Goal: Task Accomplishment & Management: Complete application form

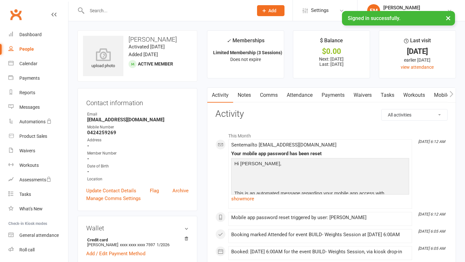
click at [270, 13] on span "Add" at bounding box center [273, 10] width 8 height 5
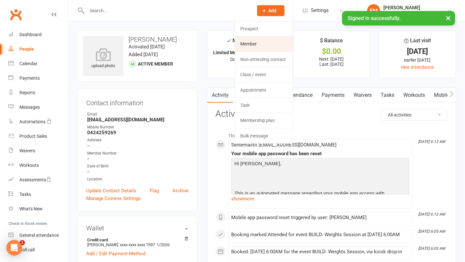
click at [255, 42] on link "Member" at bounding box center [264, 44] width 58 height 15
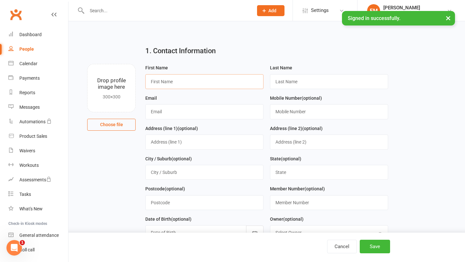
click at [193, 75] on input "text" at bounding box center [204, 81] width 118 height 15
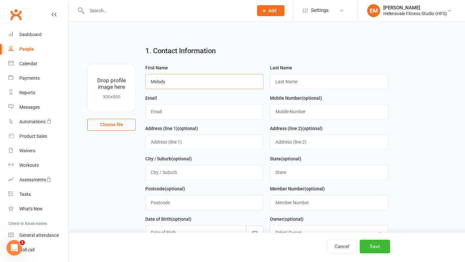
type input "Melody"
type input "Freestone"
click at [165, 115] on input "text" at bounding box center [204, 111] width 118 height 15
type input "[EMAIL_ADDRESS][DOMAIN_NAME]"
click at [371, 245] on button "Save" at bounding box center [375, 247] width 30 height 14
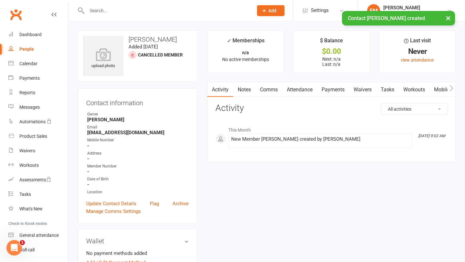
click at [416, 94] on link "Workouts" at bounding box center [414, 89] width 31 height 15
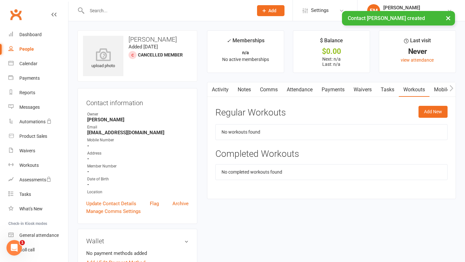
click at [435, 90] on link "Mobile App" at bounding box center [447, 89] width 35 height 15
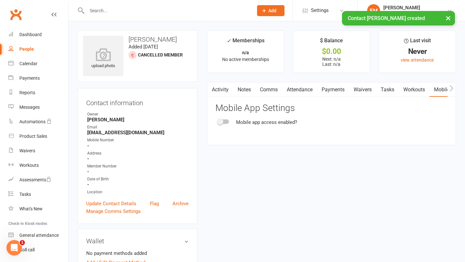
click at [216, 125] on div "Mobile app access enabled?" at bounding box center [332, 123] width 232 height 8
click at [222, 123] on span at bounding box center [220, 122] width 6 height 6
click at [218, 121] on input "checkbox" at bounding box center [218, 121] width 0 height 0
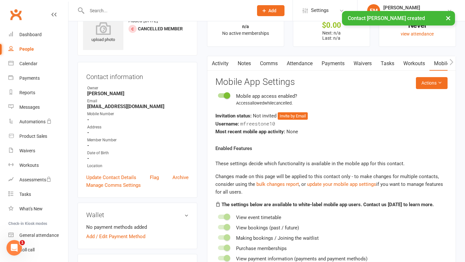
scroll to position [36, 0]
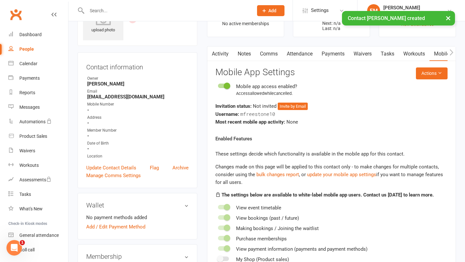
click at [297, 100] on div "Mobile app access enabled? Access allowed while cancelled . Invitation status: …" at bounding box center [332, 104] width 232 height 43
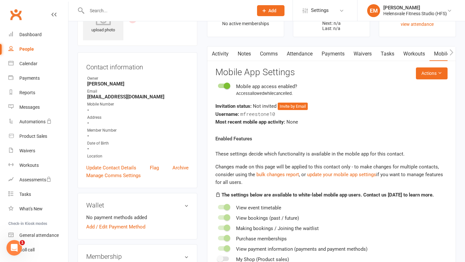
click at [297, 102] on div "Invitation status: Not invited Invite by Email" at bounding box center [332, 106] width 232 height 8
click at [297, 107] on button "Invite by Email" at bounding box center [293, 107] width 30 height 8
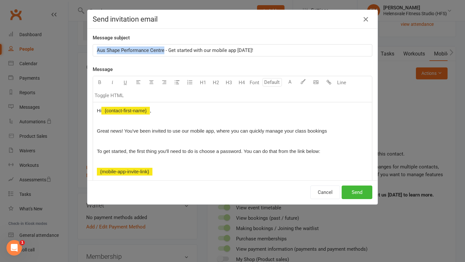
drag, startPoint x: 164, startPoint y: 49, endPoint x: 94, endPoint y: 48, distance: 70.2
click at [94, 48] on div "Aus Shape Performance Centre - Get started with our mobile app [DATE]!" at bounding box center [232, 51] width 279 height 12
click at [248, 47] on p "Helelensvale Fitnes Studio - Get started with our mobile app [DATE]!" at bounding box center [232, 51] width 271 height 8
click at [114, 51] on span "Helelensvale Fitnes Studio - Get started with our mobile app [DATE]!" at bounding box center [170, 51] width 146 height 6
click at [354, 189] on button "Send" at bounding box center [357, 193] width 31 height 14
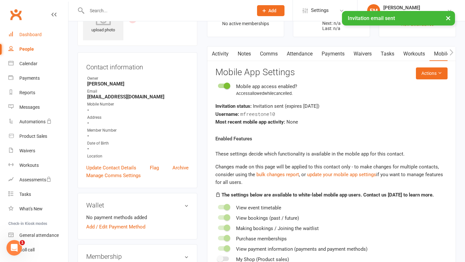
click at [35, 30] on link "Dashboard" at bounding box center [38, 34] width 60 height 15
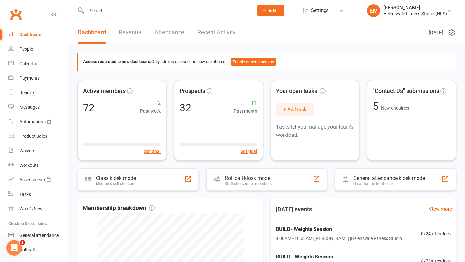
click at [106, 9] on input "text" at bounding box center [167, 10] width 164 height 9
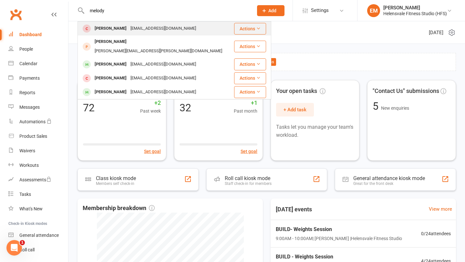
type input "melody"
click at [122, 28] on div "[PERSON_NAME]" at bounding box center [111, 28] width 36 height 9
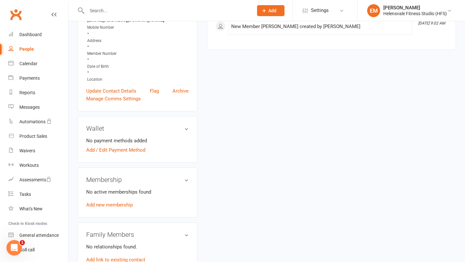
scroll to position [121, 0]
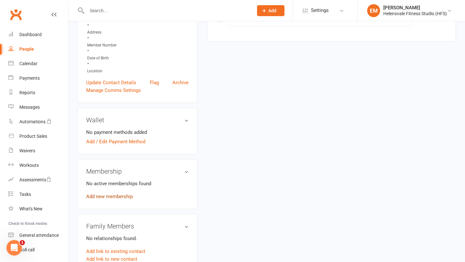
click at [117, 197] on link "Add new membership" at bounding box center [109, 197] width 47 height 6
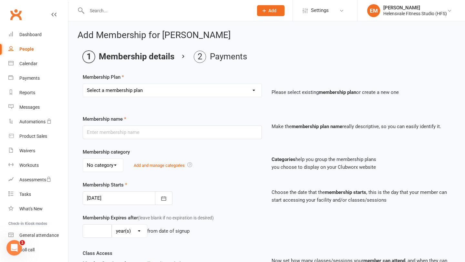
click at [179, 94] on select "Select a membership plan Create new Membership Plan Foundation Membership Casua…" at bounding box center [172, 90] width 179 height 13
select select "2"
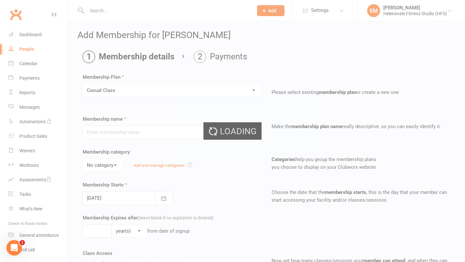
type input "Casual Class"
select select "0"
type input "1"
select select "2"
type input "1"
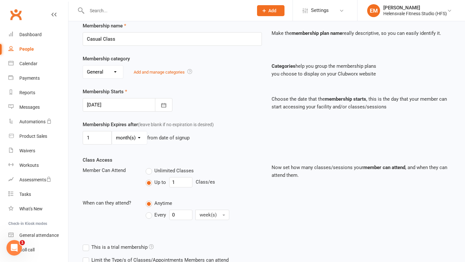
scroll to position [141, 0]
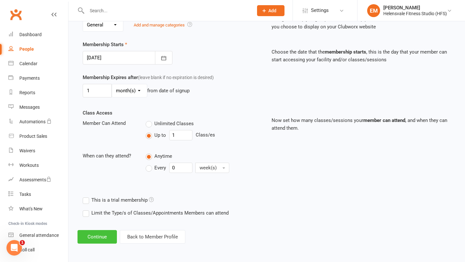
click at [95, 232] on button "Continue" at bounding box center [97, 237] width 39 height 14
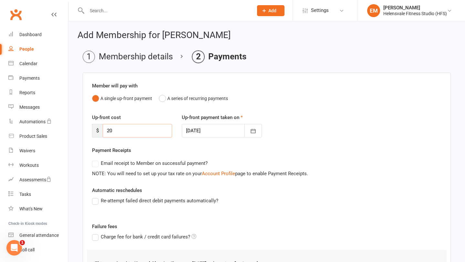
click at [123, 132] on input "20" at bounding box center [137, 131] width 69 height 14
type input "0"
click at [143, 153] on div "Payment Receipts Email receipt to Member on successful payment? NOTE: You will …" at bounding box center [267, 162] width 350 height 31
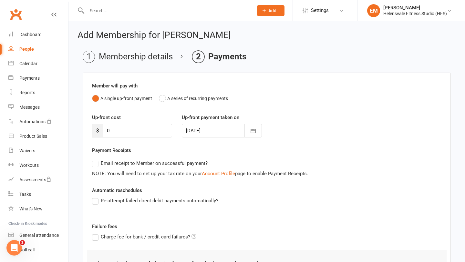
scroll to position [64, 0]
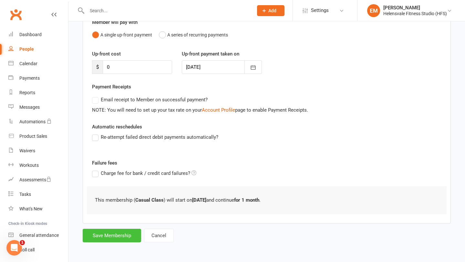
click at [105, 231] on button "Save Membership" at bounding box center [112, 236] width 58 height 14
